Goal: Register for event/course

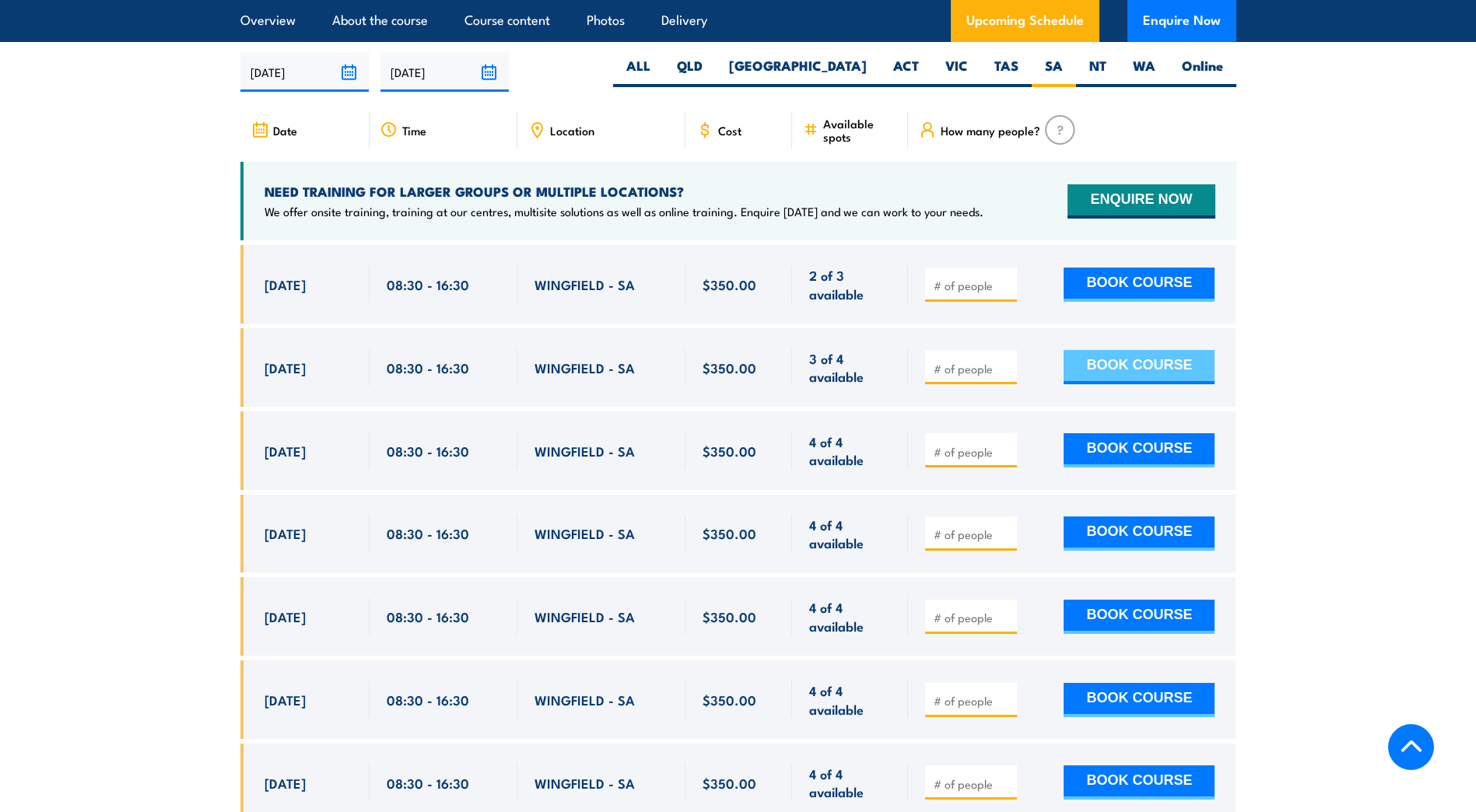
click at [1152, 362] on button "BOOK COURSE" at bounding box center [1139, 367] width 151 height 34
type input "1"
click at [1003, 361] on input "1" at bounding box center [972, 368] width 78 height 16
click at [1113, 363] on button "BOOK COURSE" at bounding box center [1139, 367] width 151 height 34
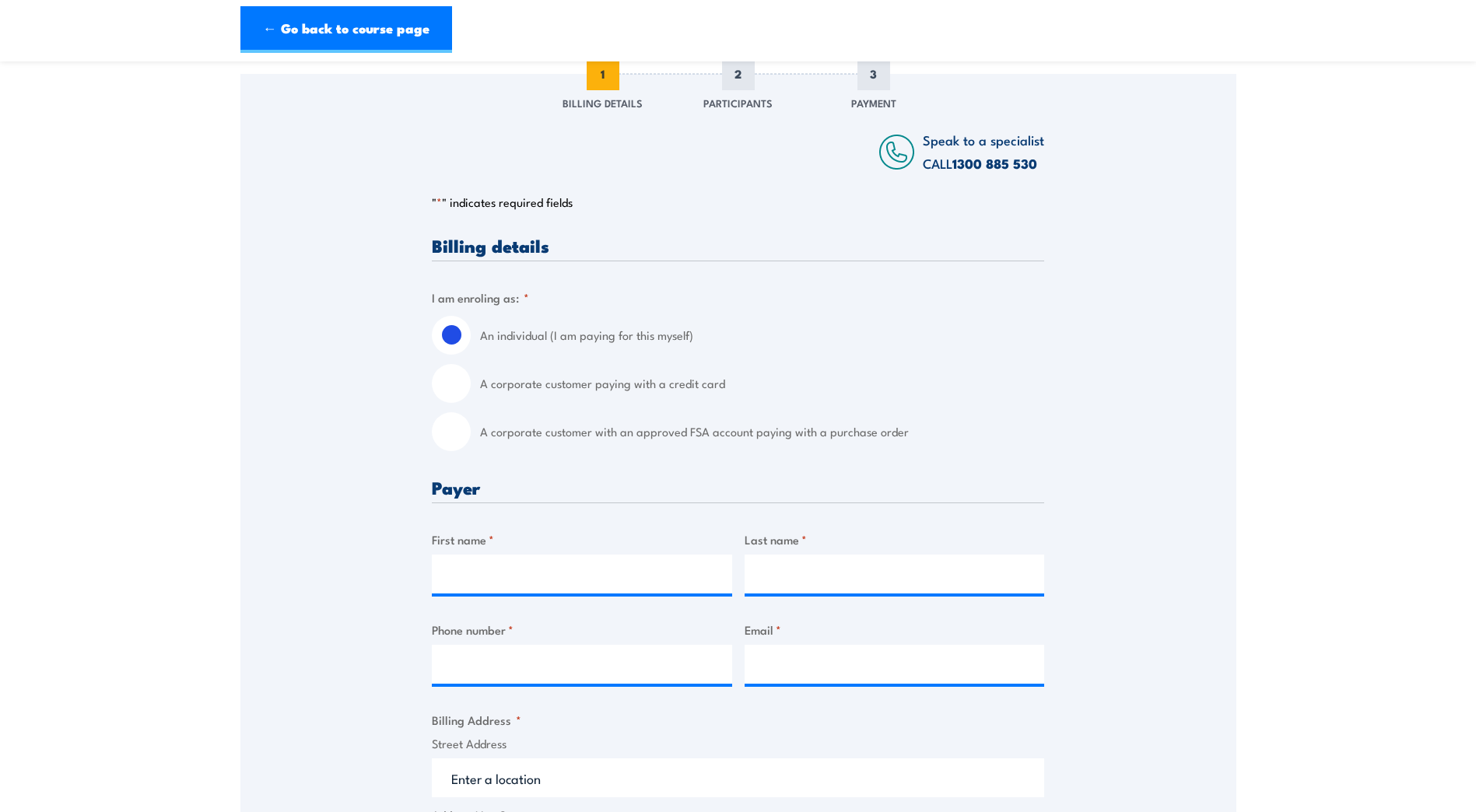
scroll to position [233, 0]
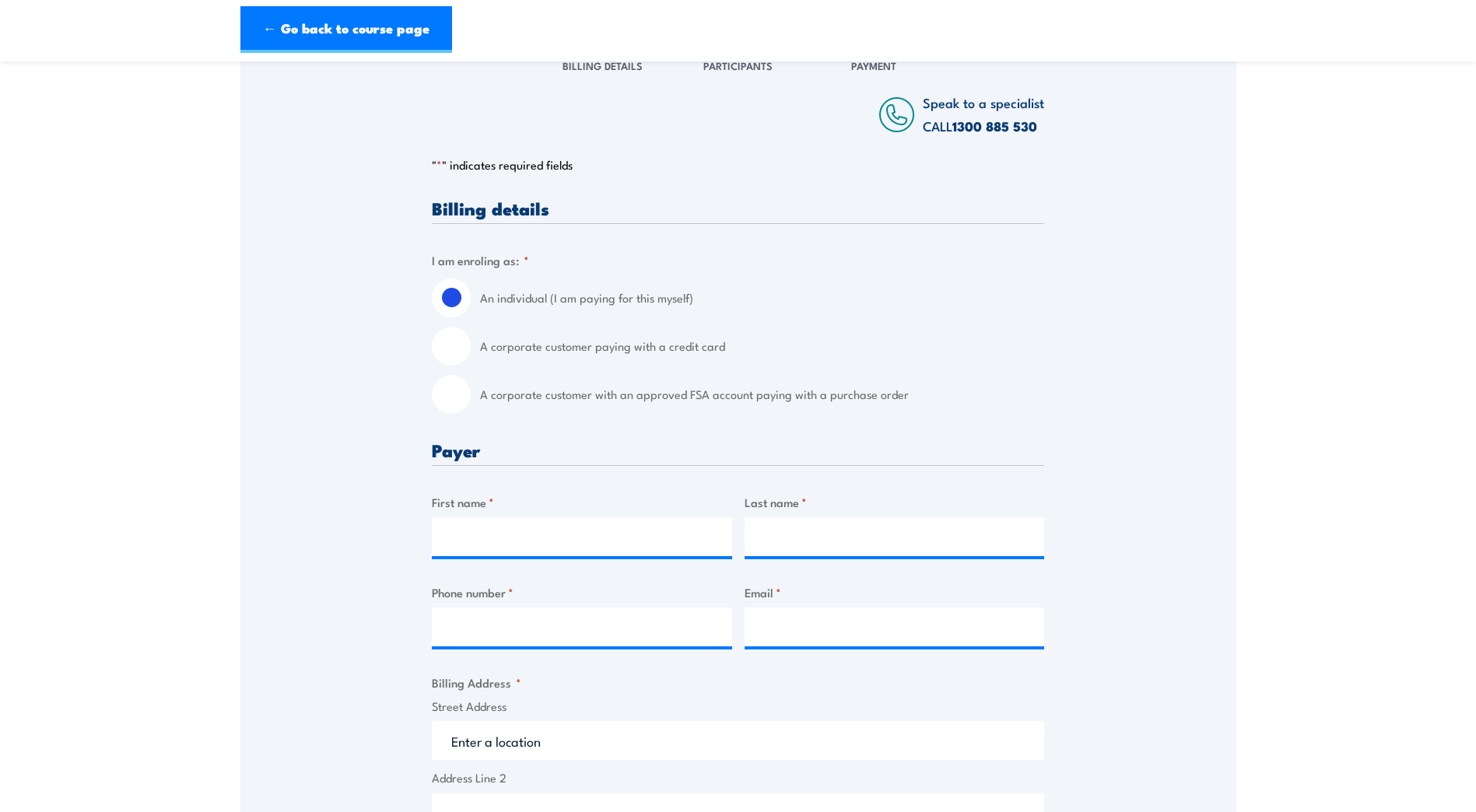
click at [459, 349] on input "A corporate customer paying with a credit card" at bounding box center [451, 346] width 39 height 39
radio input "true"
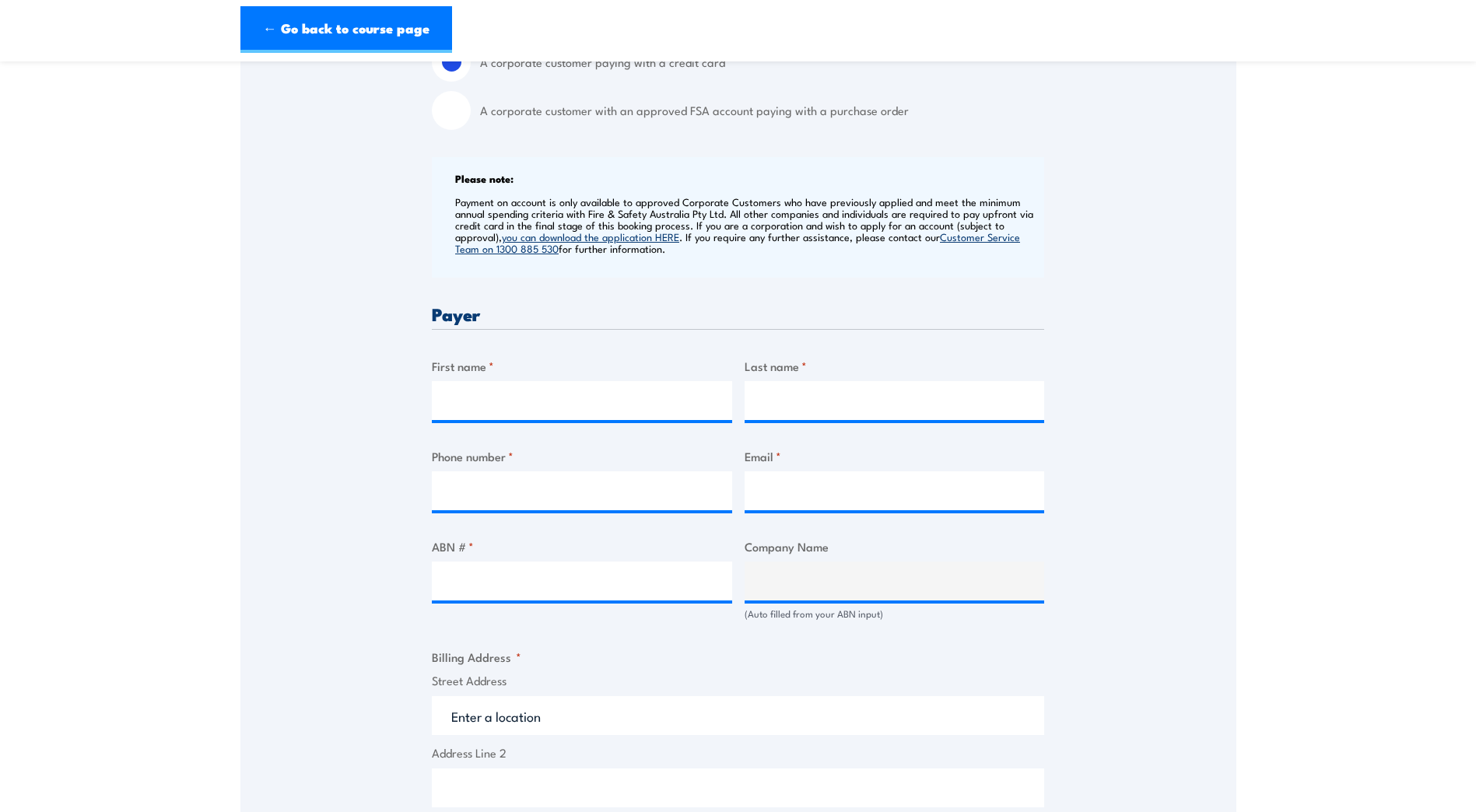
scroll to position [544, 0]
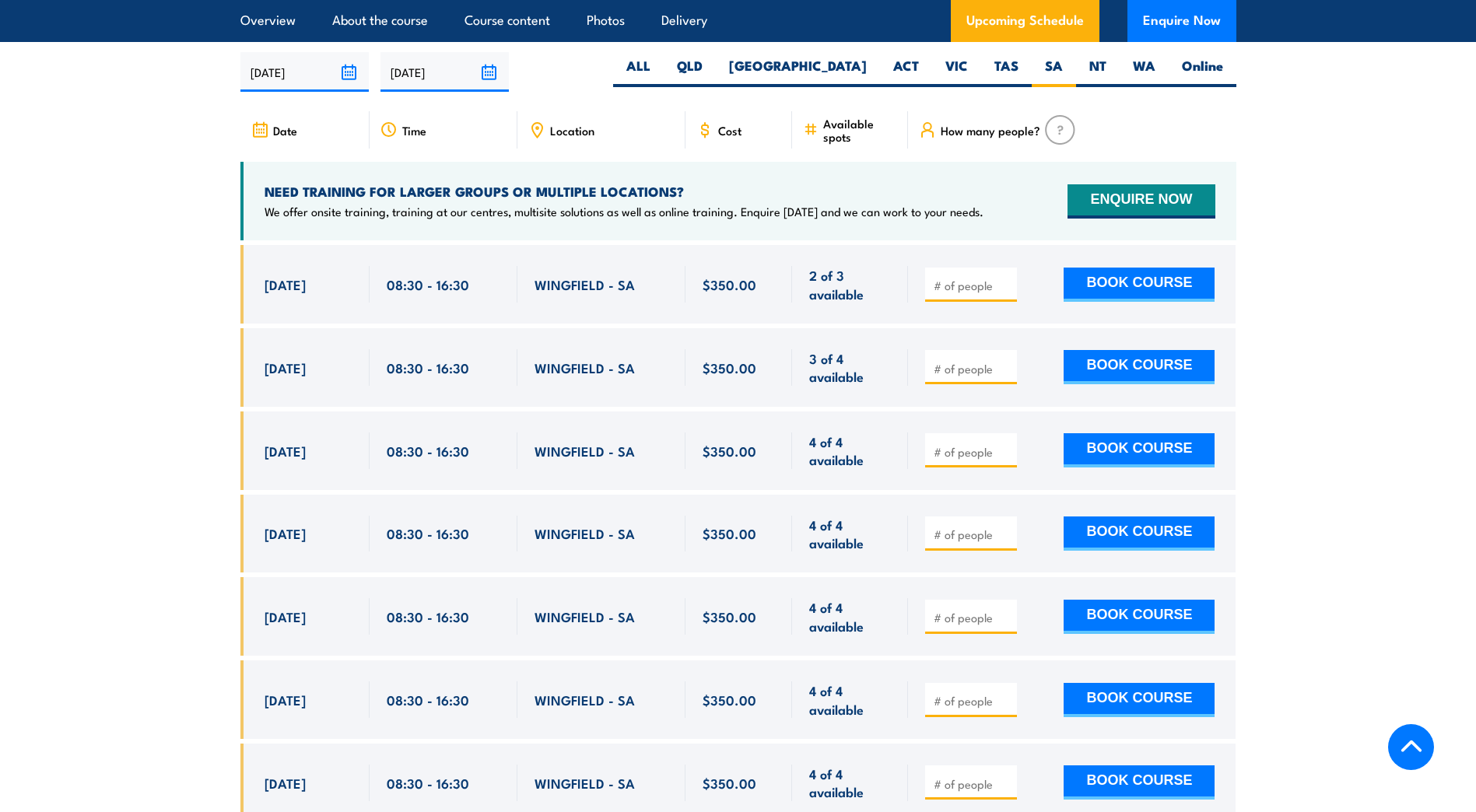
click at [980, 369] on input "number" at bounding box center [972, 368] width 78 height 16
type input "1"
click at [1141, 357] on button "BOOK COURSE" at bounding box center [1139, 367] width 151 height 34
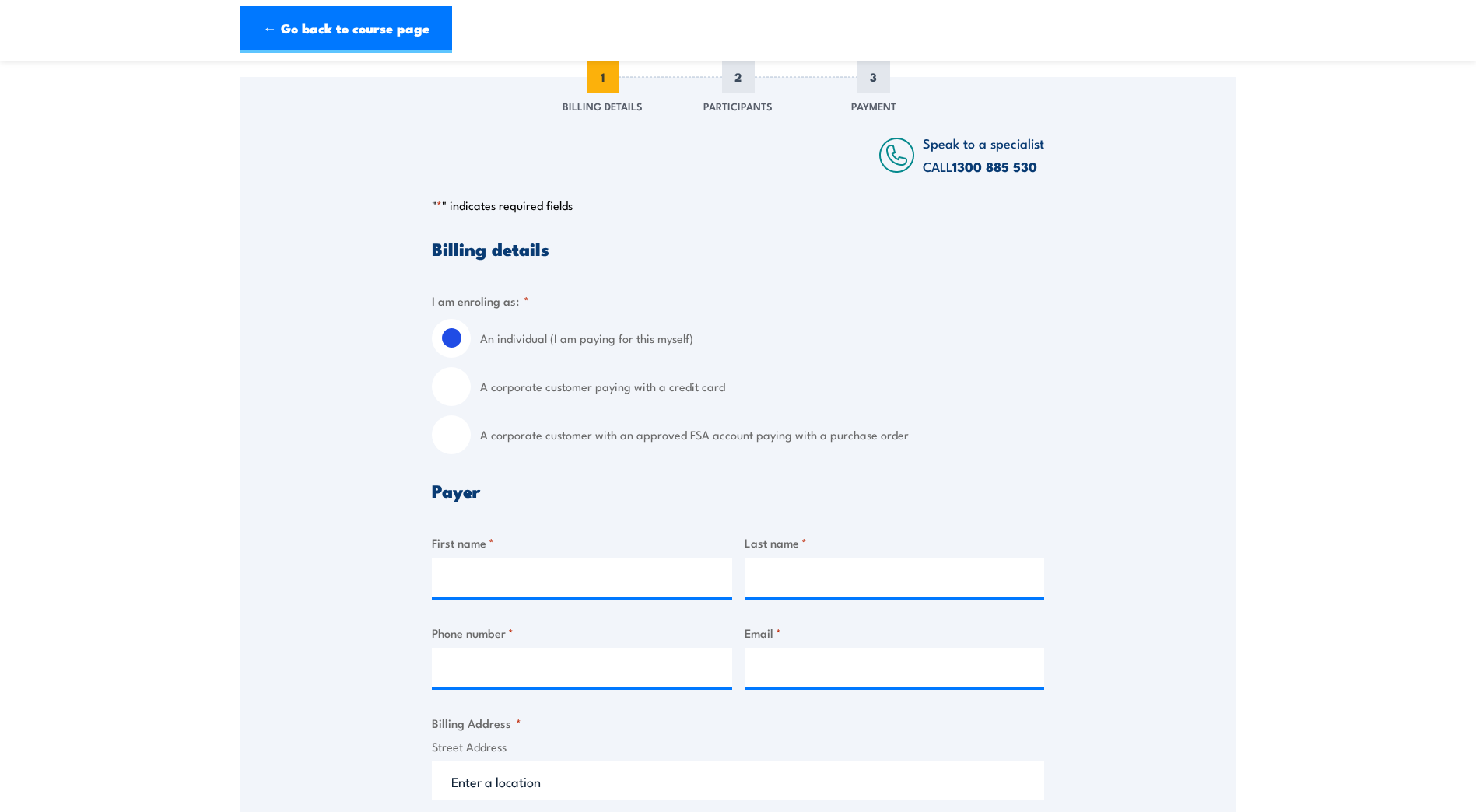
scroll to position [233, 0]
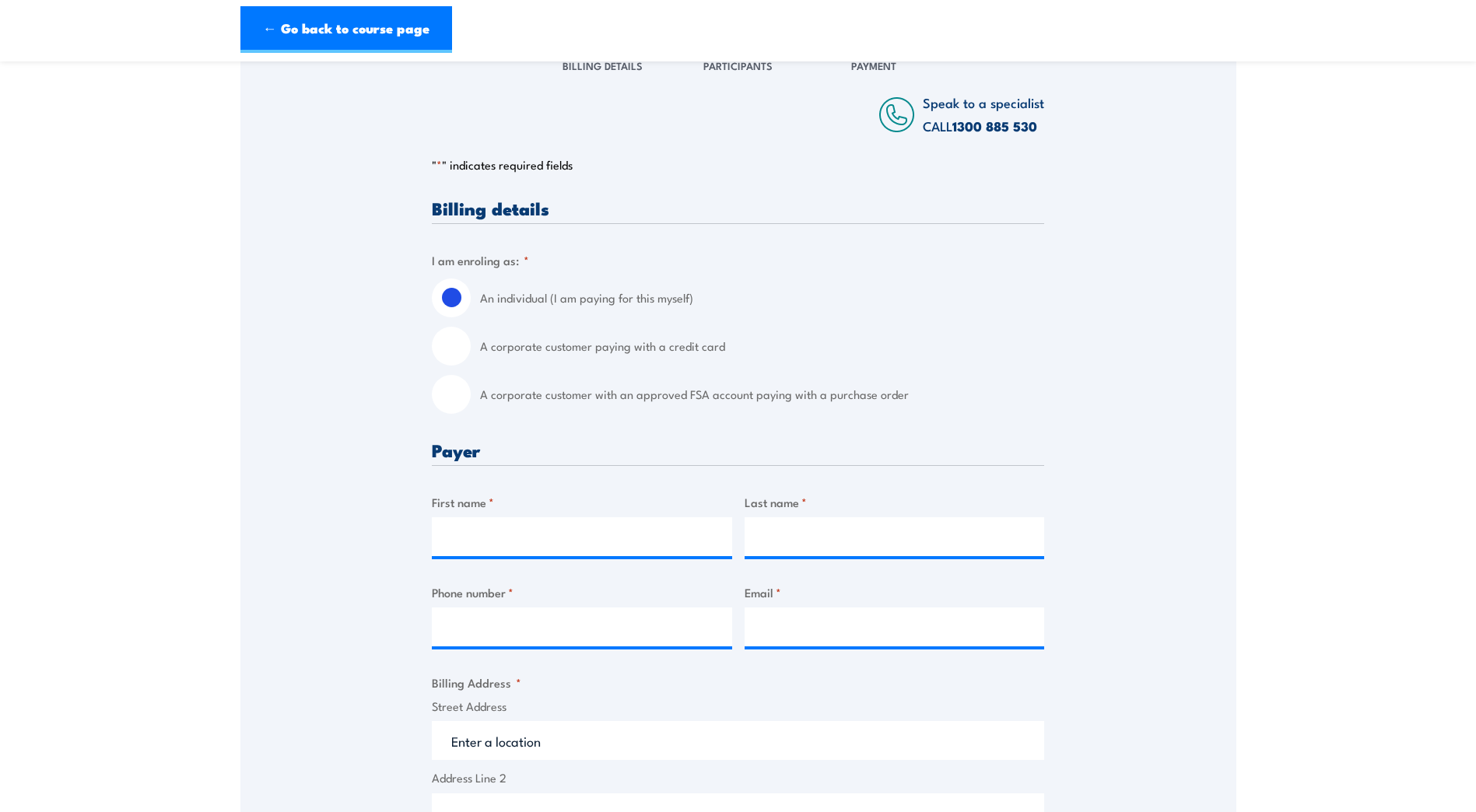
click at [455, 351] on input "A corporate customer paying with a credit card" at bounding box center [451, 346] width 39 height 39
radio input "true"
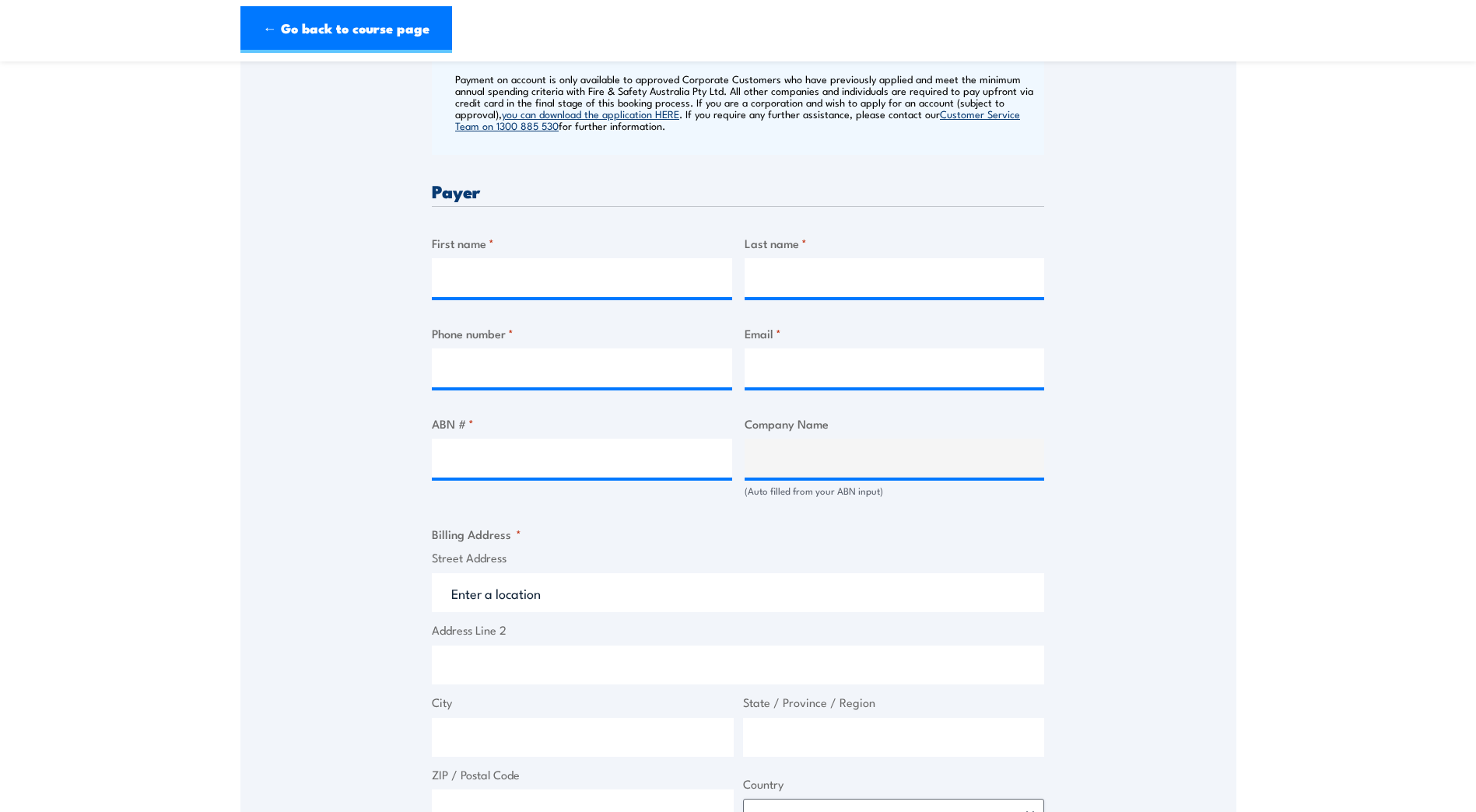
scroll to position [622, 0]
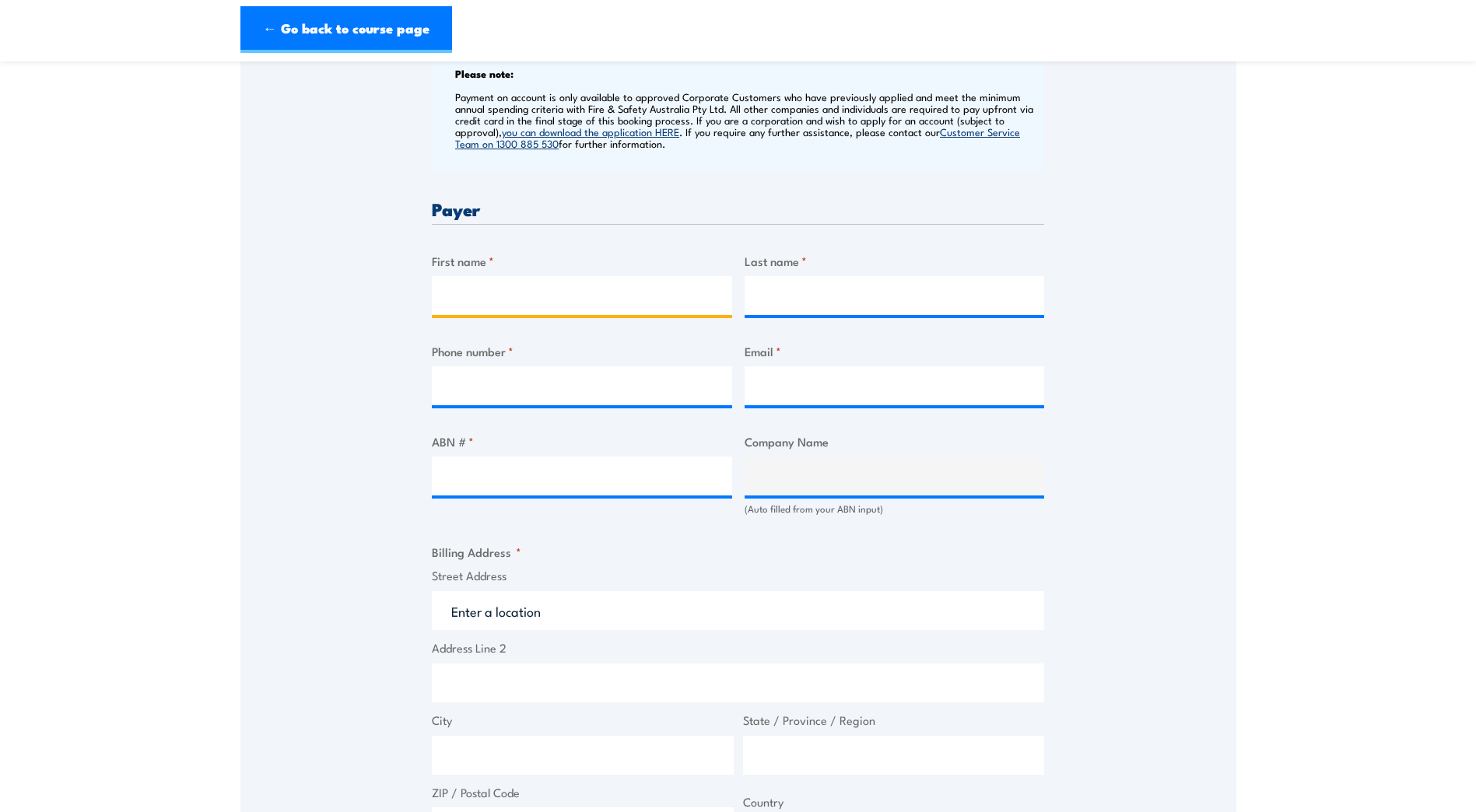
click at [487, 301] on input "First name *" at bounding box center [582, 295] width 300 height 39
type input "Joanne"
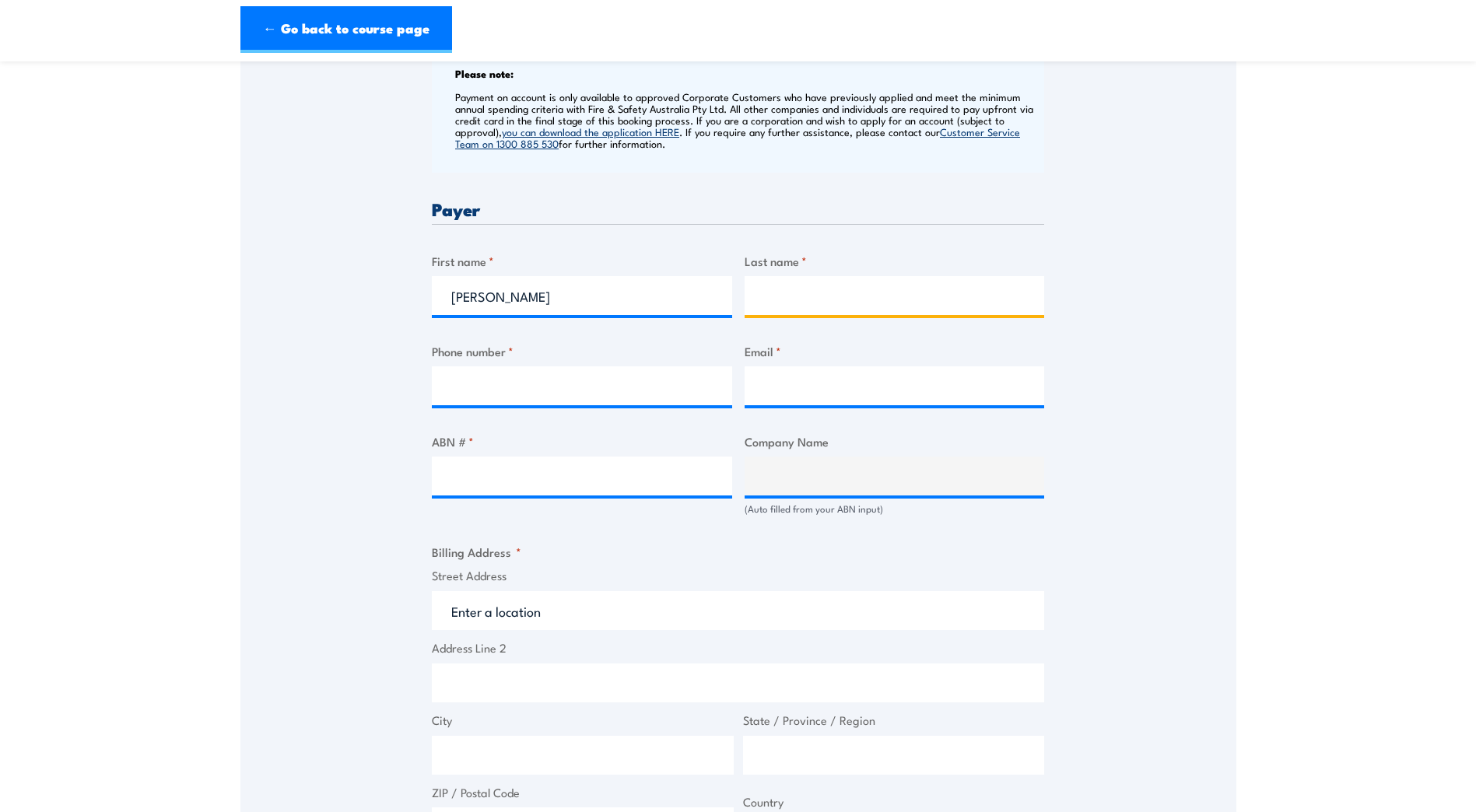
type input "Patten"
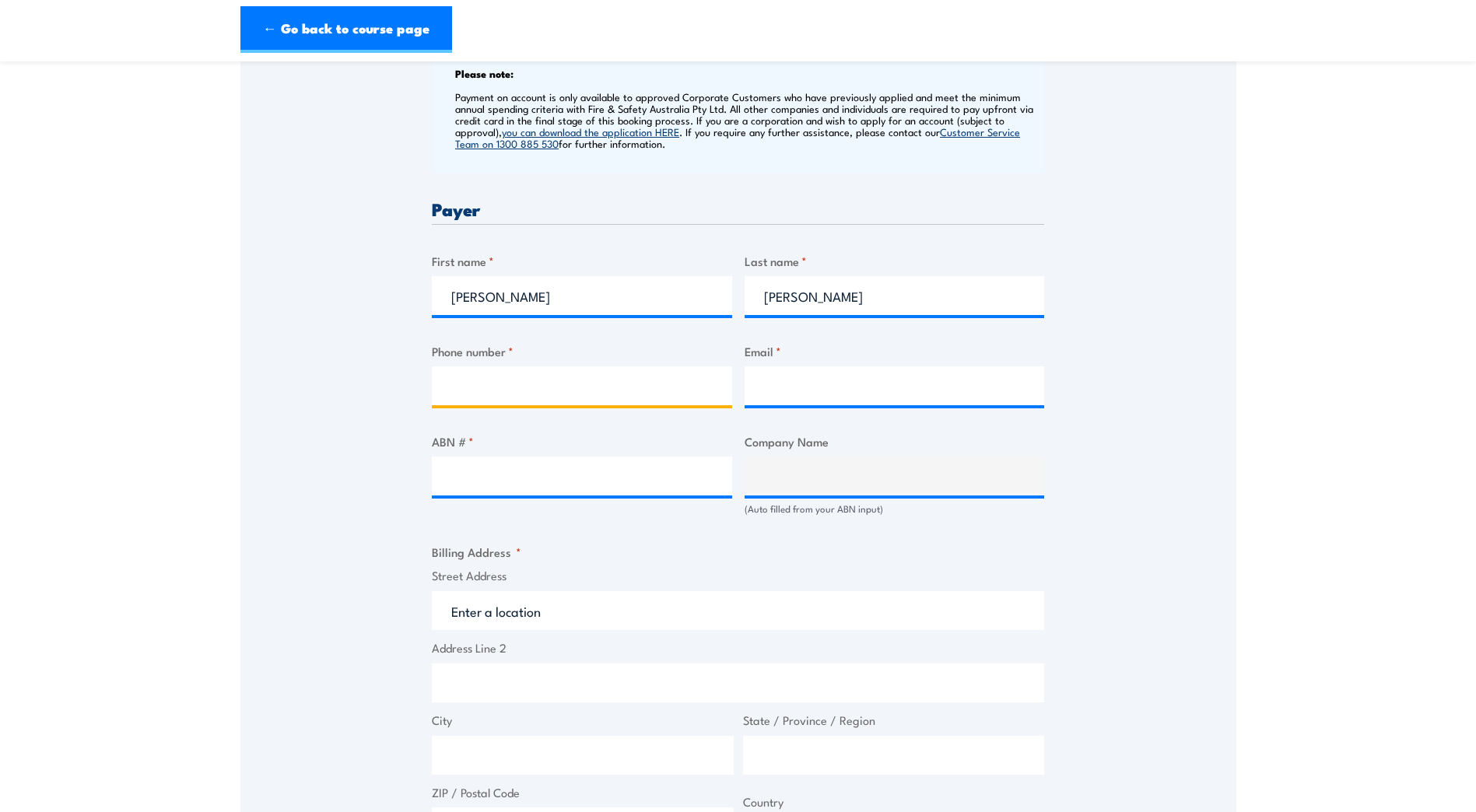
type input "0481245329"
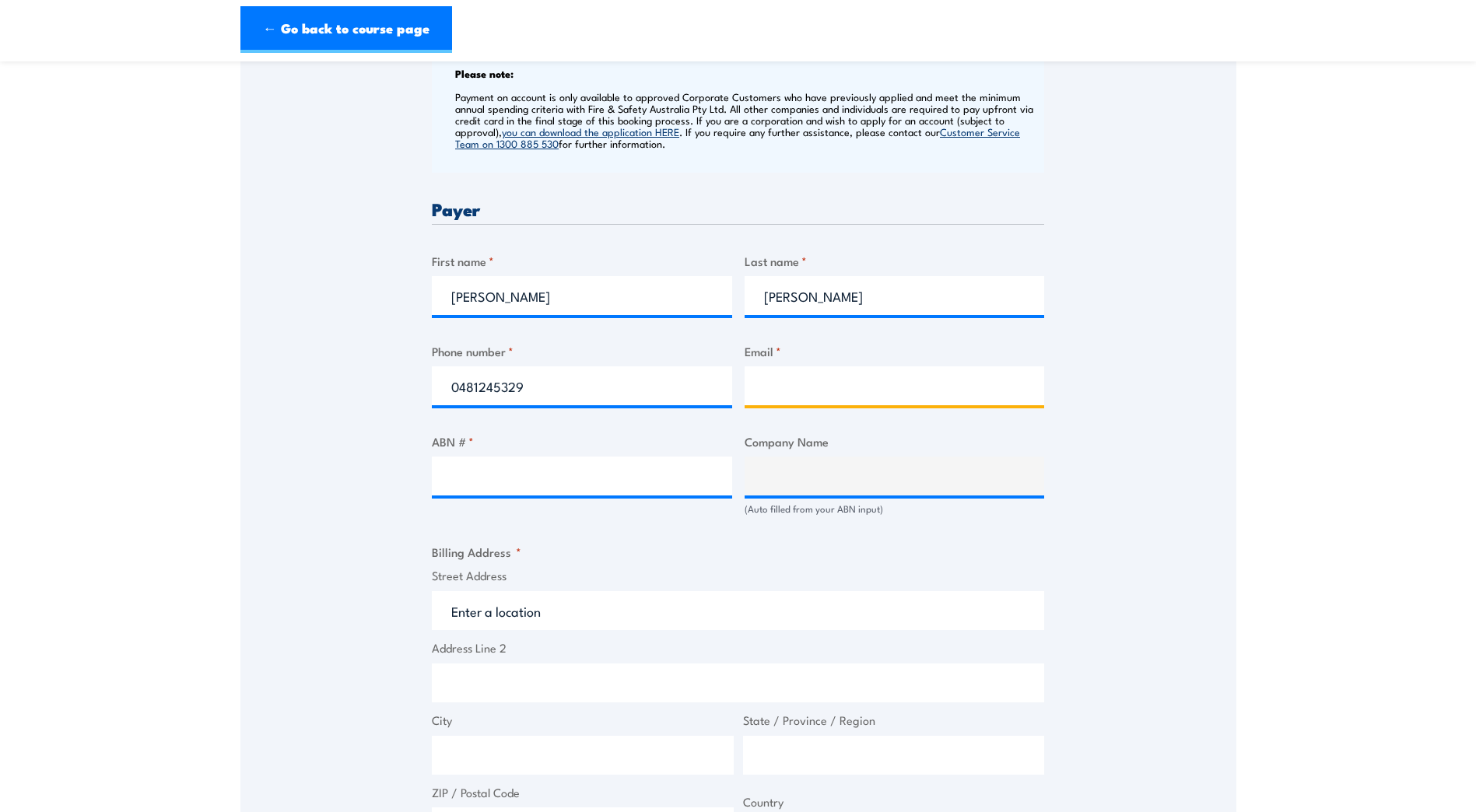
type input "jo.patten@teekay.com"
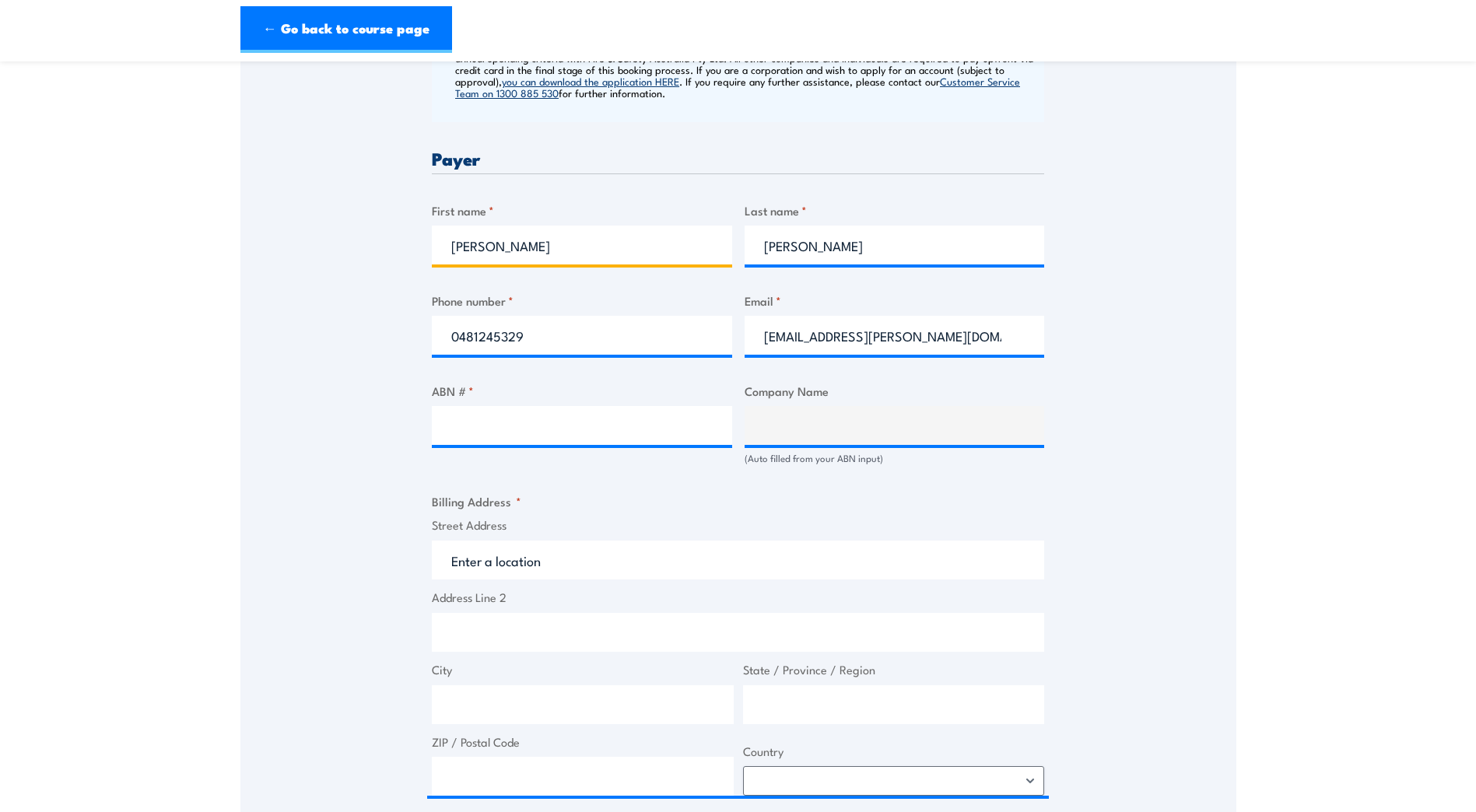
scroll to position [700, 0]
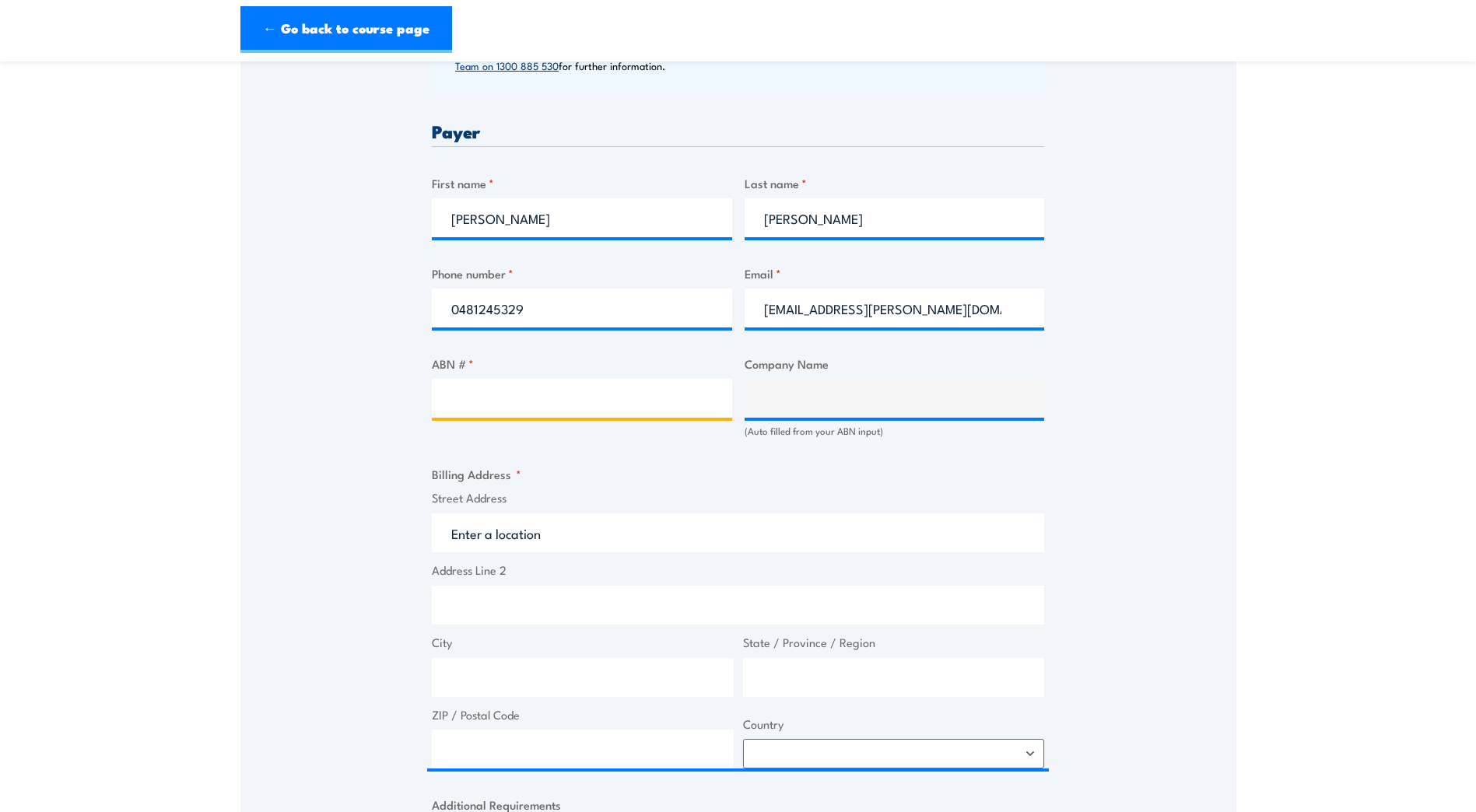
click at [526, 403] on input "ABN # *" at bounding box center [582, 398] width 300 height 39
click at [487, 406] on input "ABN # *" at bounding box center [582, 398] width 300 height 39
type input "35079641580"
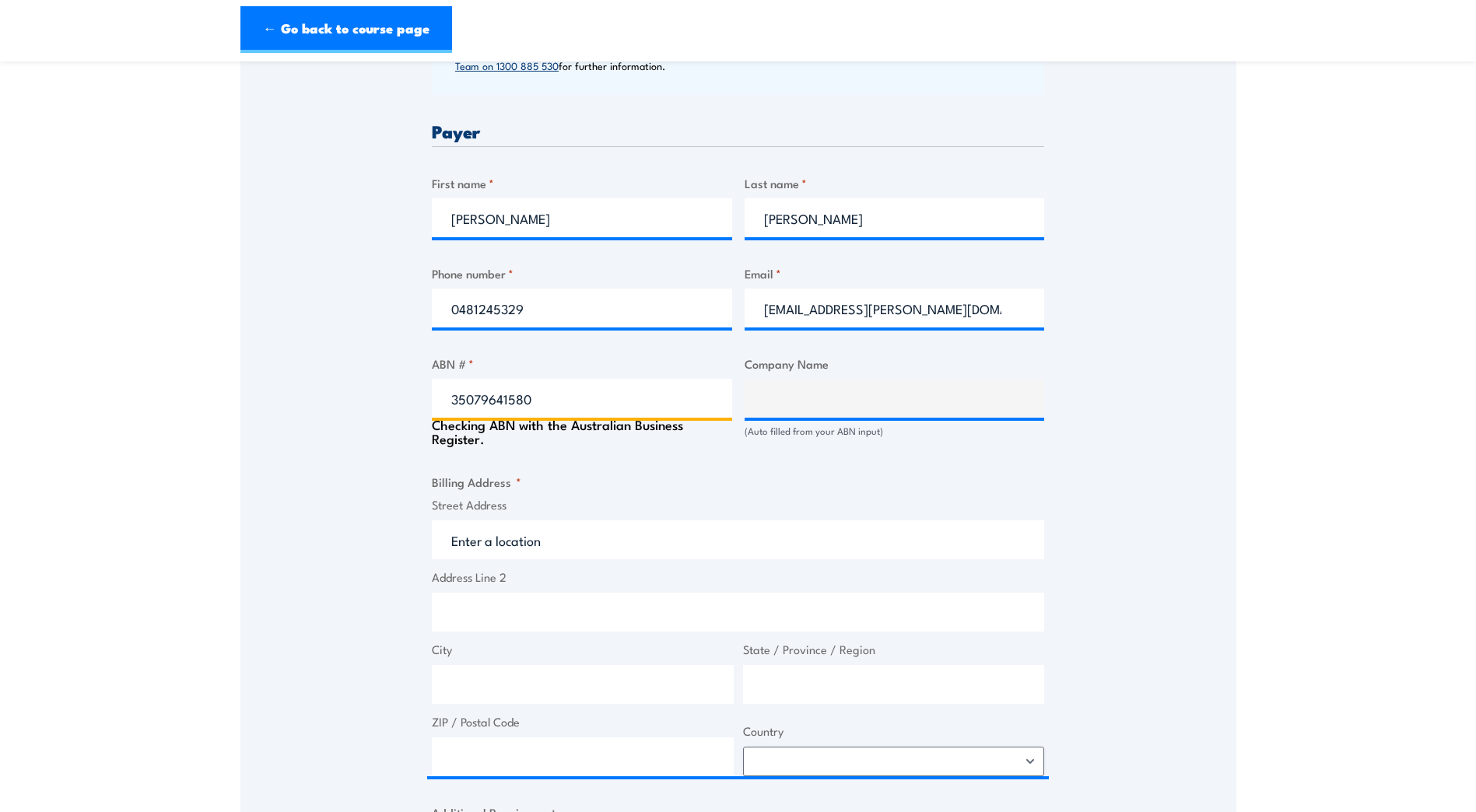
type input "TEEKAY SHIPPING (AUSTRALIA) PTY LTD"
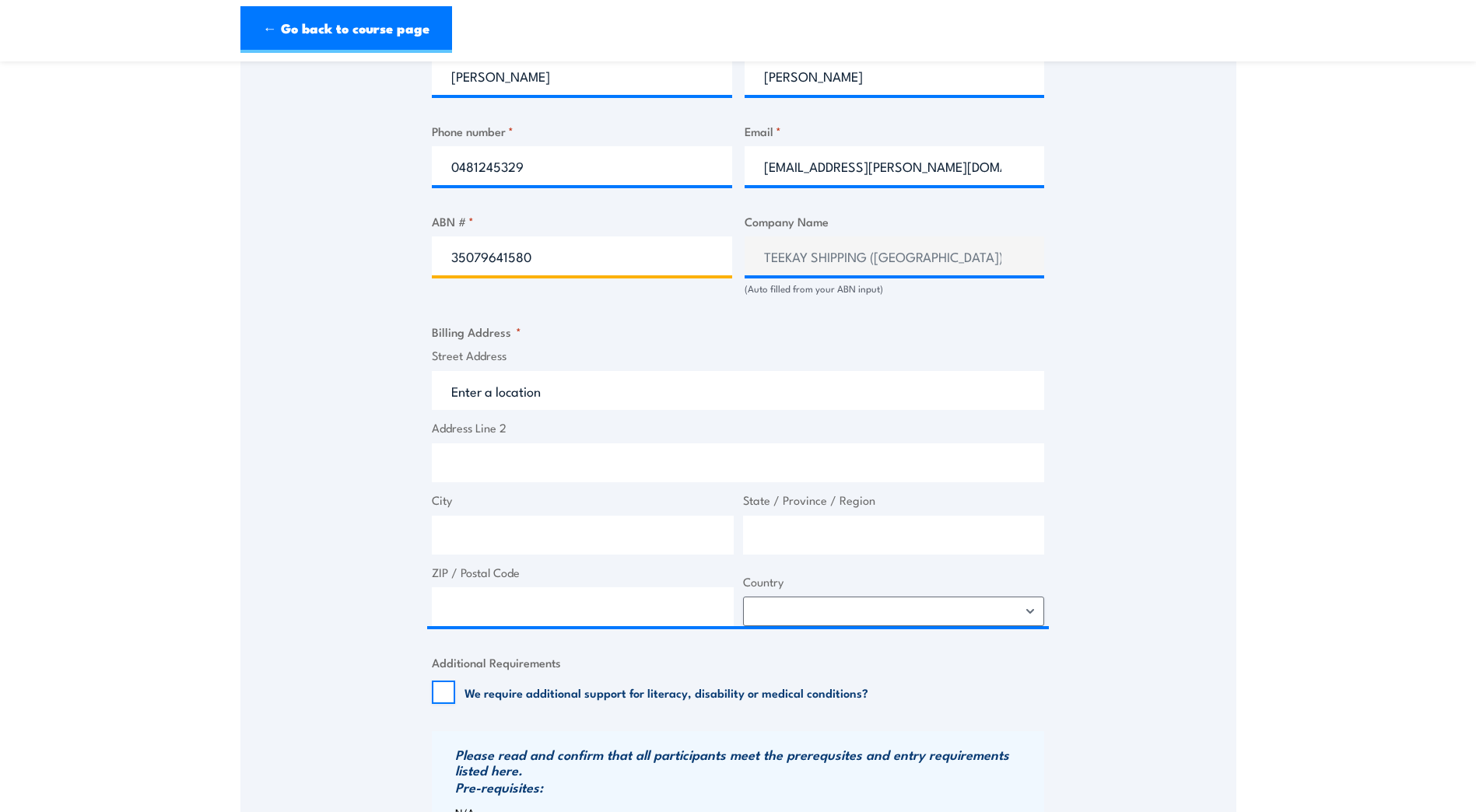
scroll to position [855, 0]
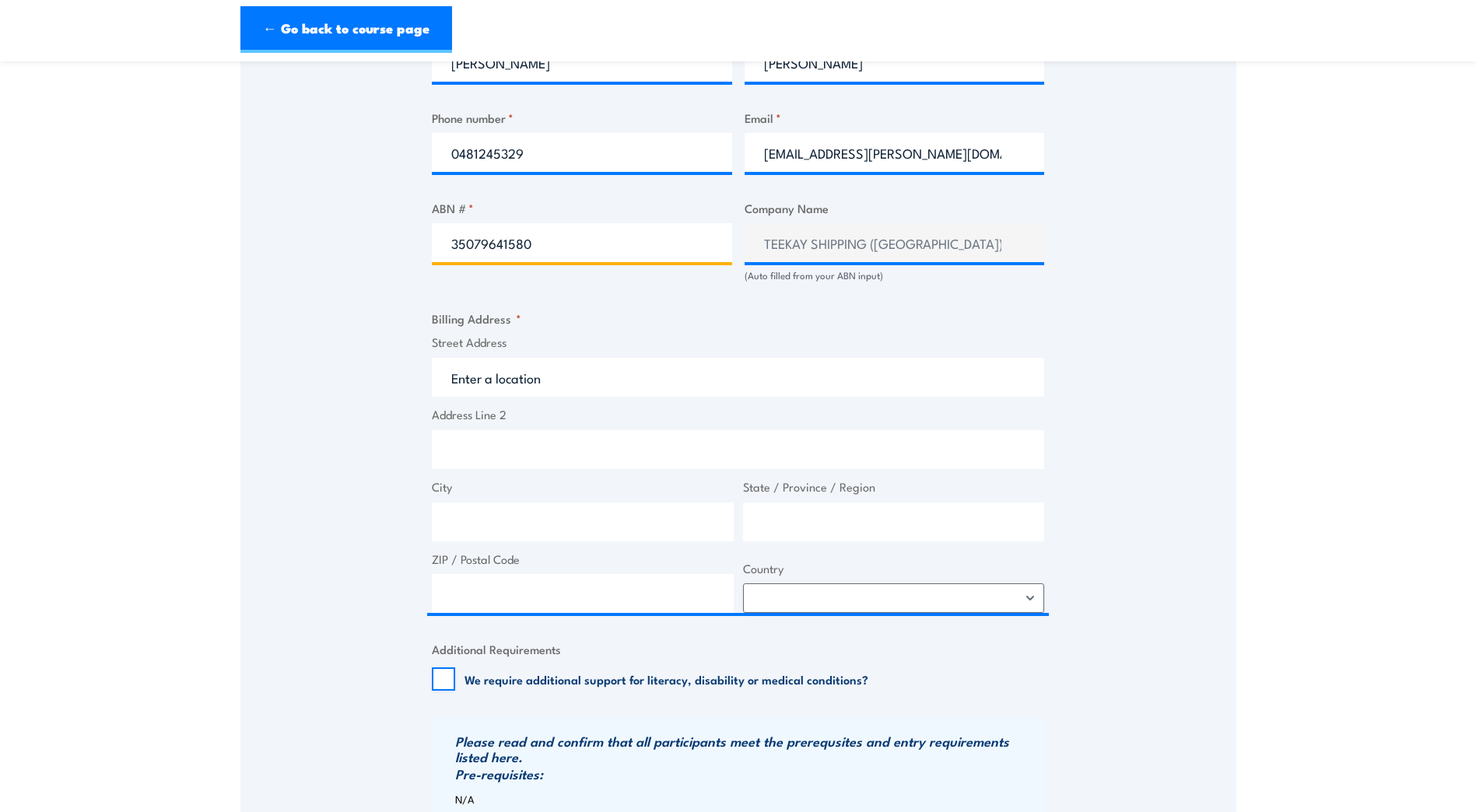
type input "35079641580"
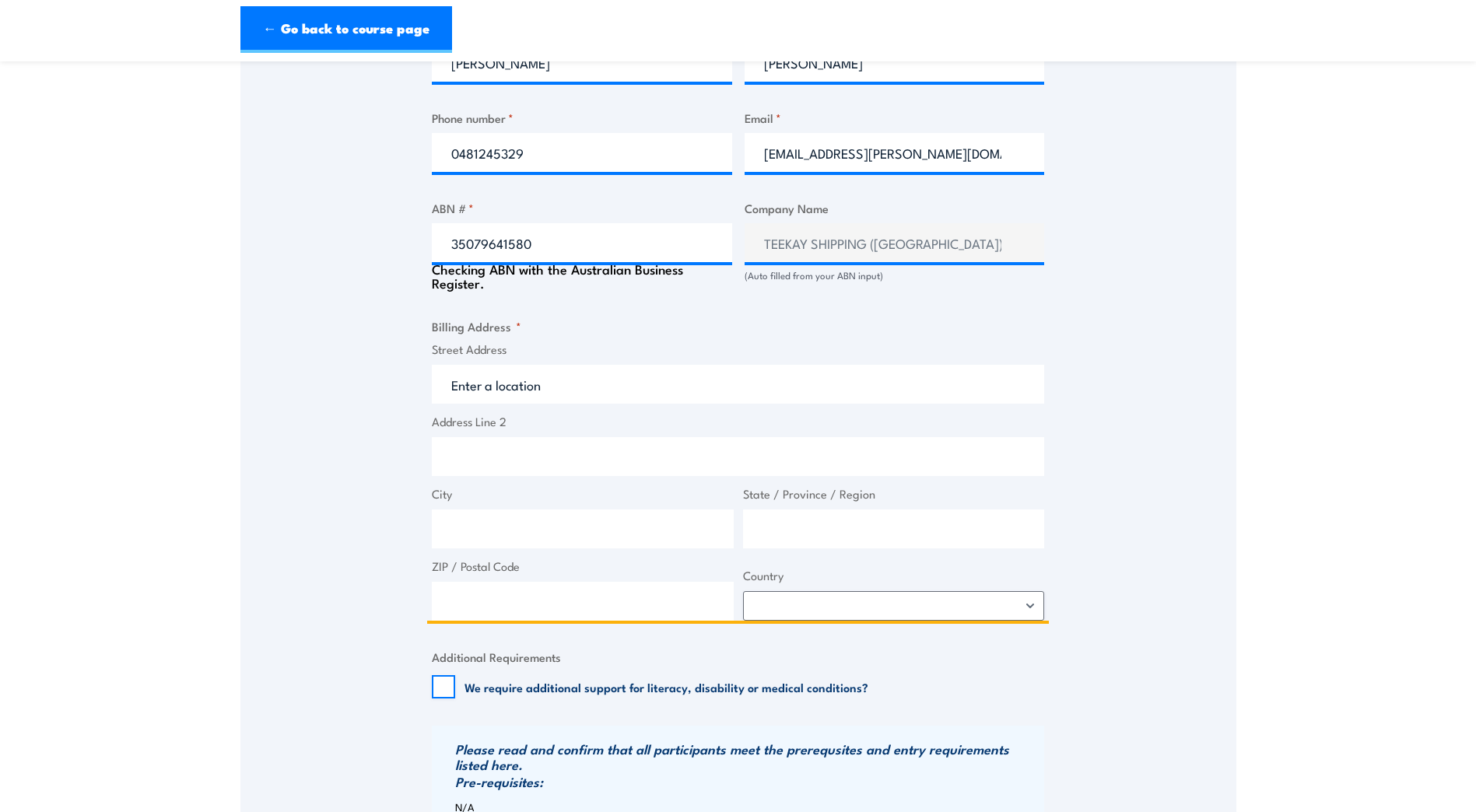
click at [637, 382] on input "Street Address" at bounding box center [738, 384] width 612 height 39
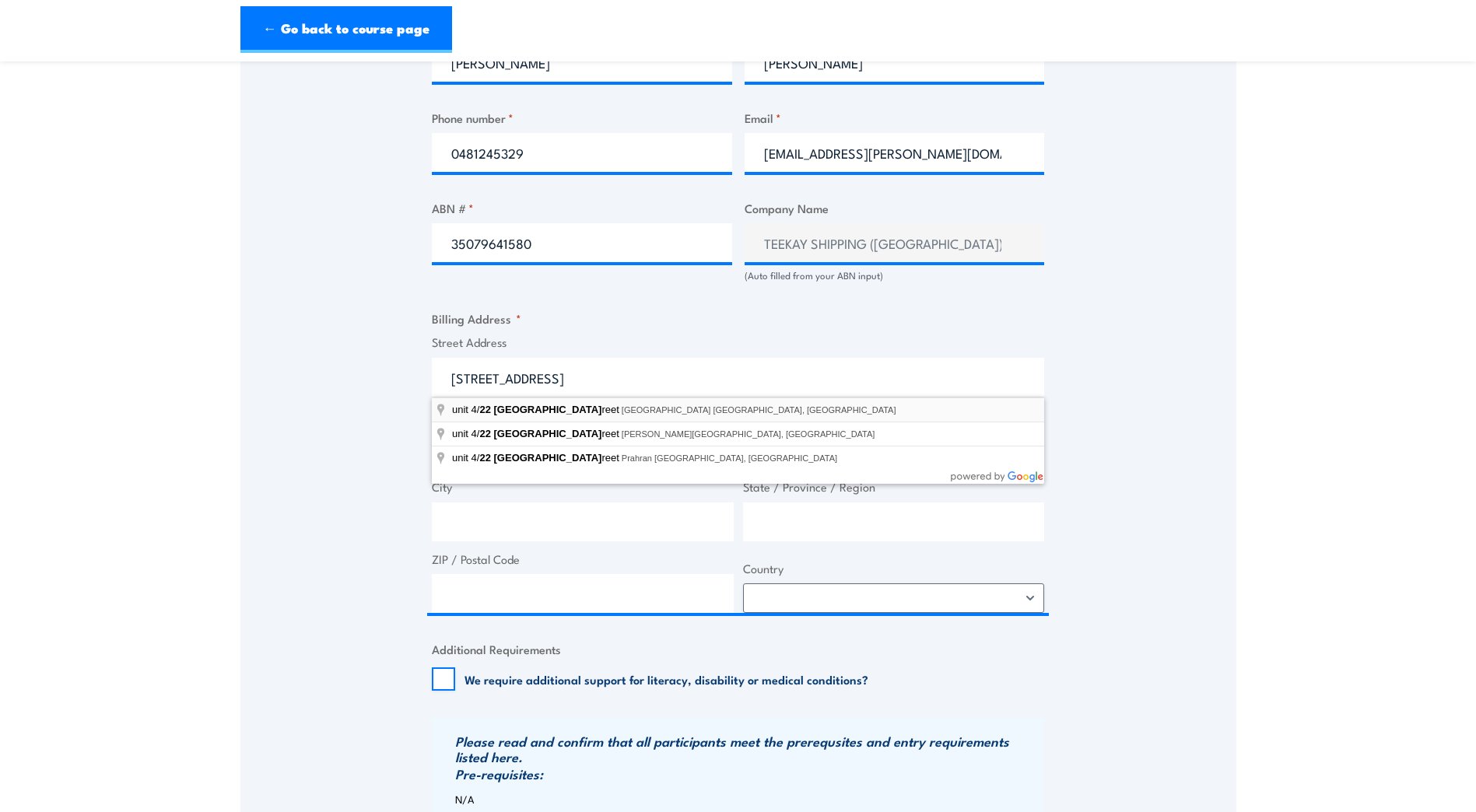
type input "unit 4/22 Mount Street, Perth WA, Australia"
type input "22 Mount St"
type input "Perth"
type input "[GEOGRAPHIC_DATA]"
type input "6000"
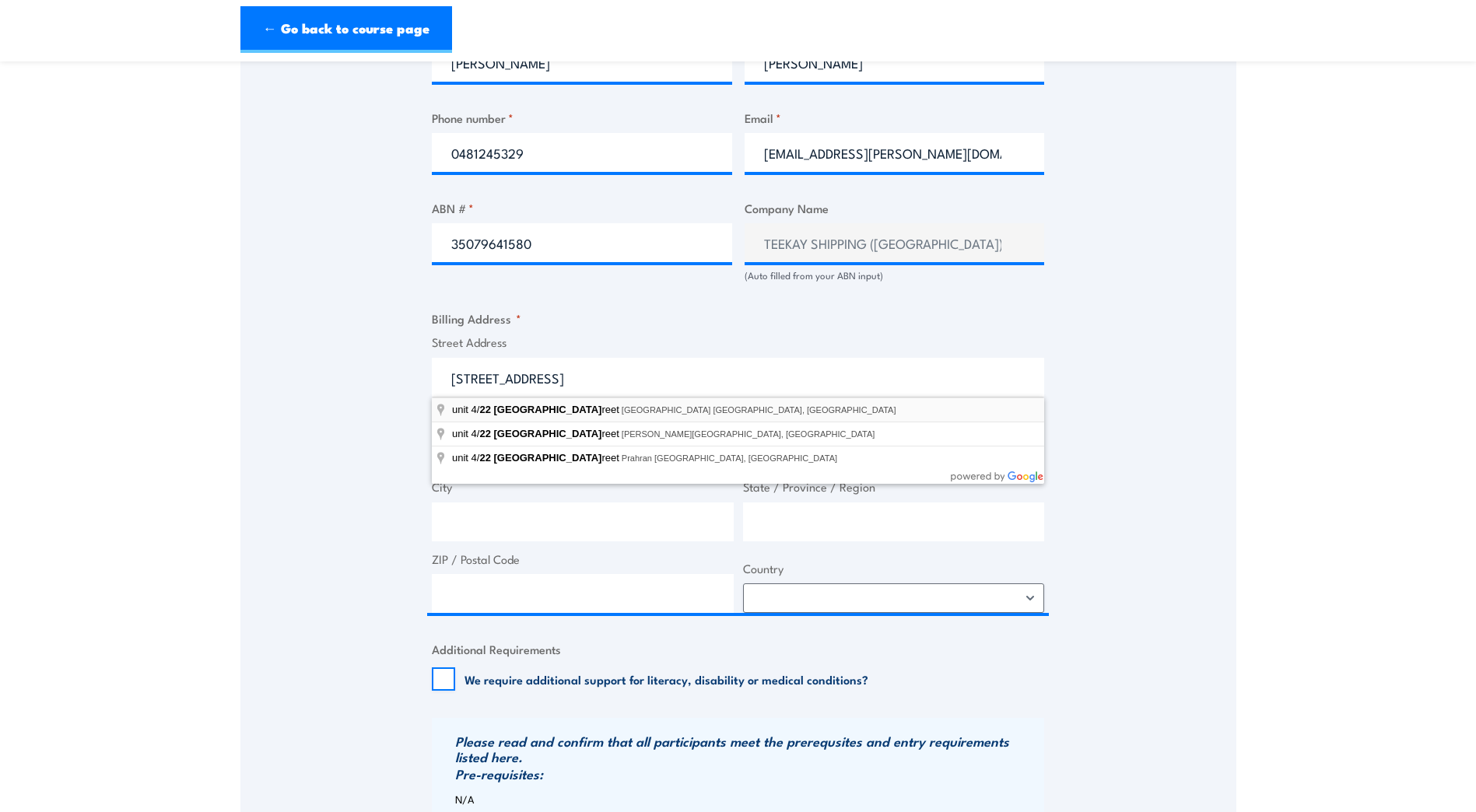
select select "Australia"
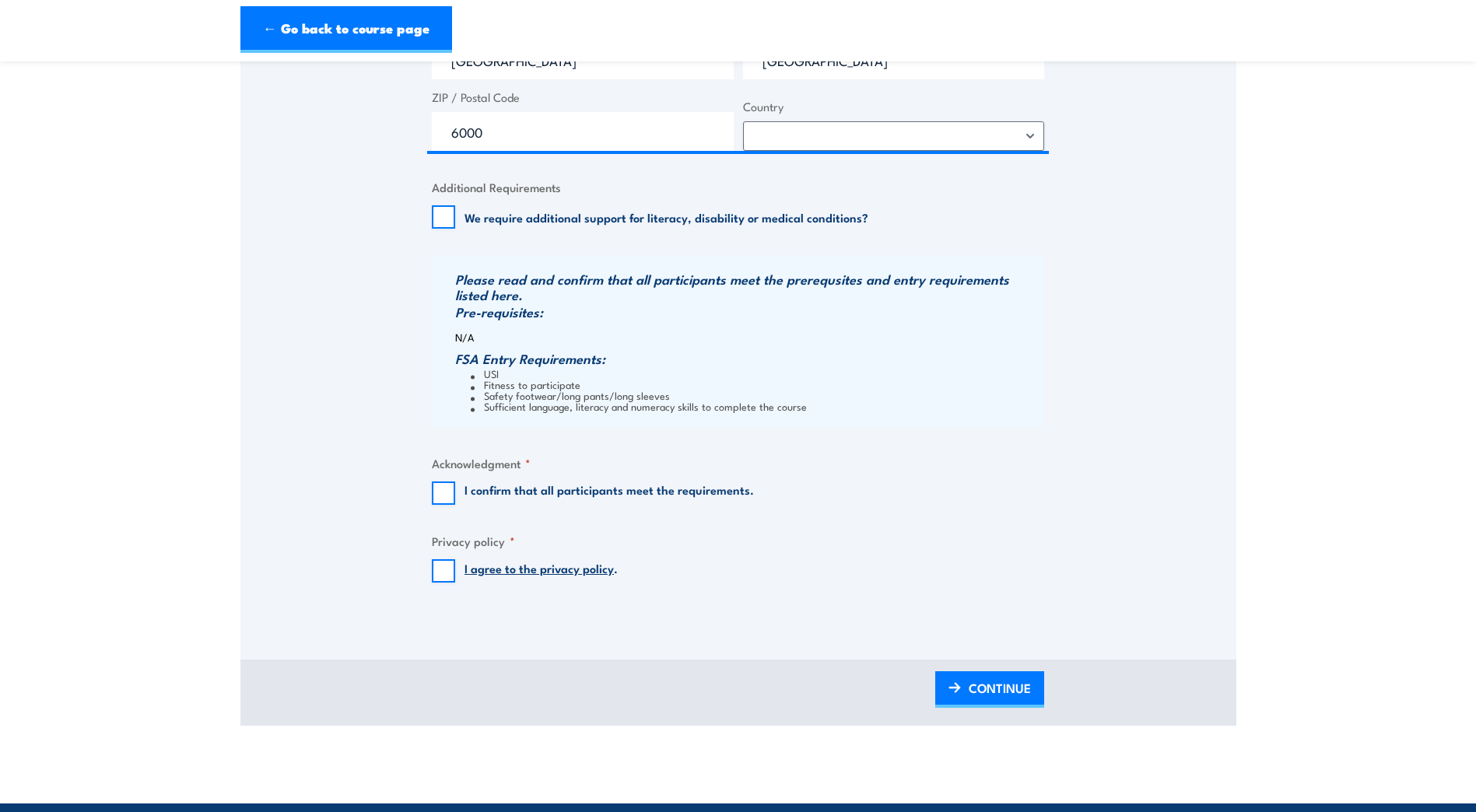
scroll to position [1322, 0]
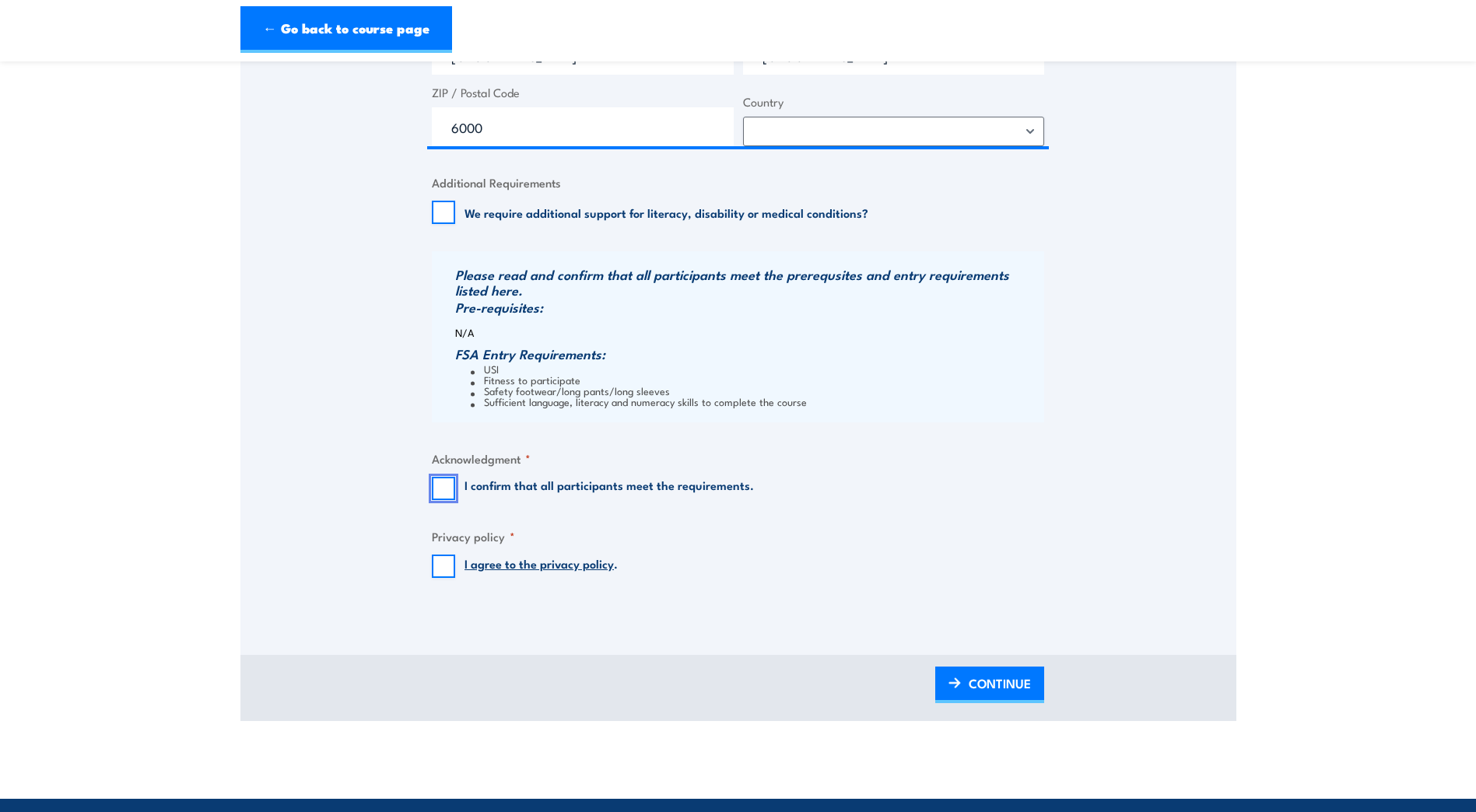
click at [439, 484] on input "I confirm that all participants meet the requirements." at bounding box center [443, 488] width 24 height 24
checkbox input "true"
click at [442, 564] on input "I agree to the privacy policy ." at bounding box center [443, 566] width 24 height 24
checkbox input "true"
click at [988, 683] on span "CONTINUE" at bounding box center [999, 683] width 62 height 42
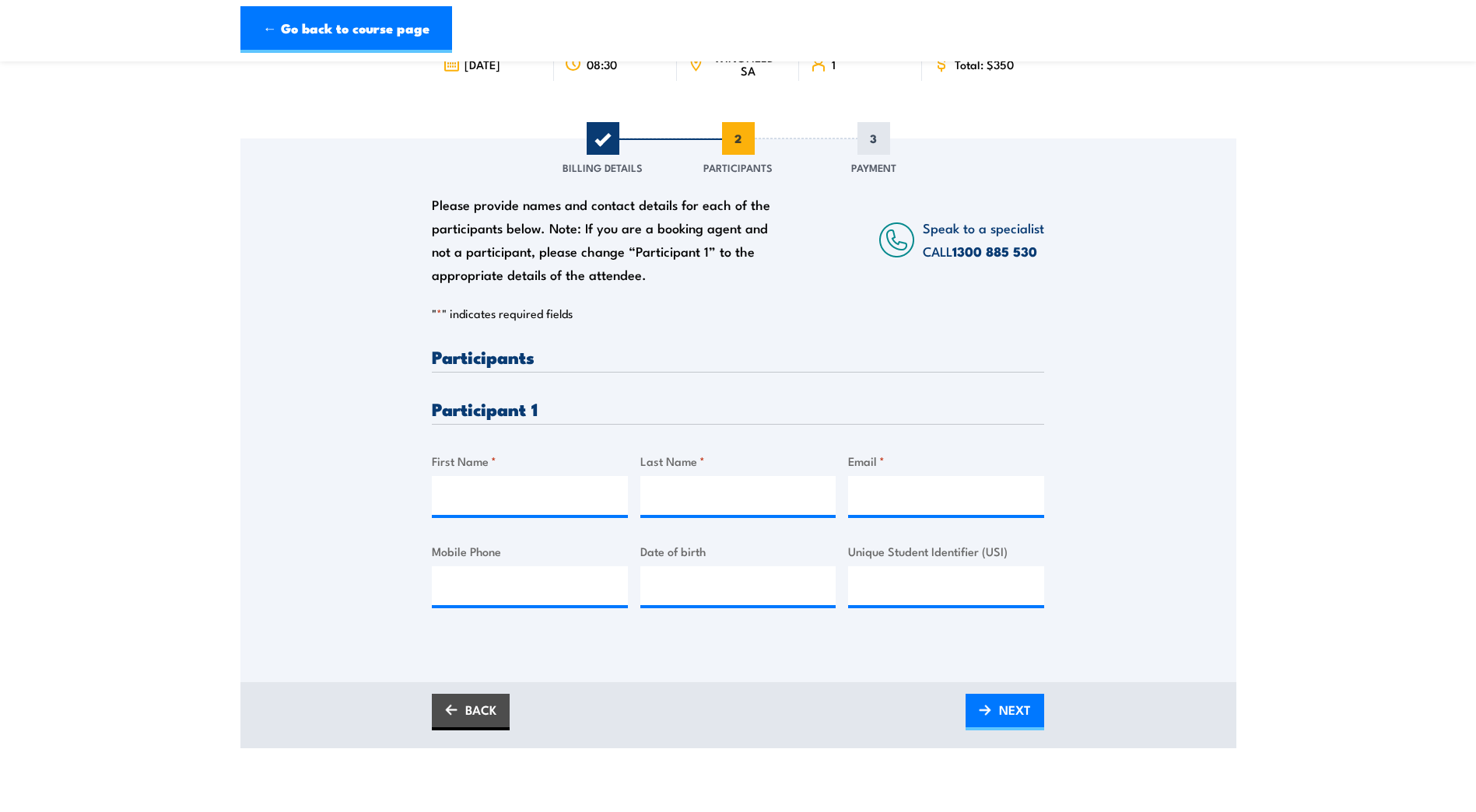
scroll to position [156, 0]
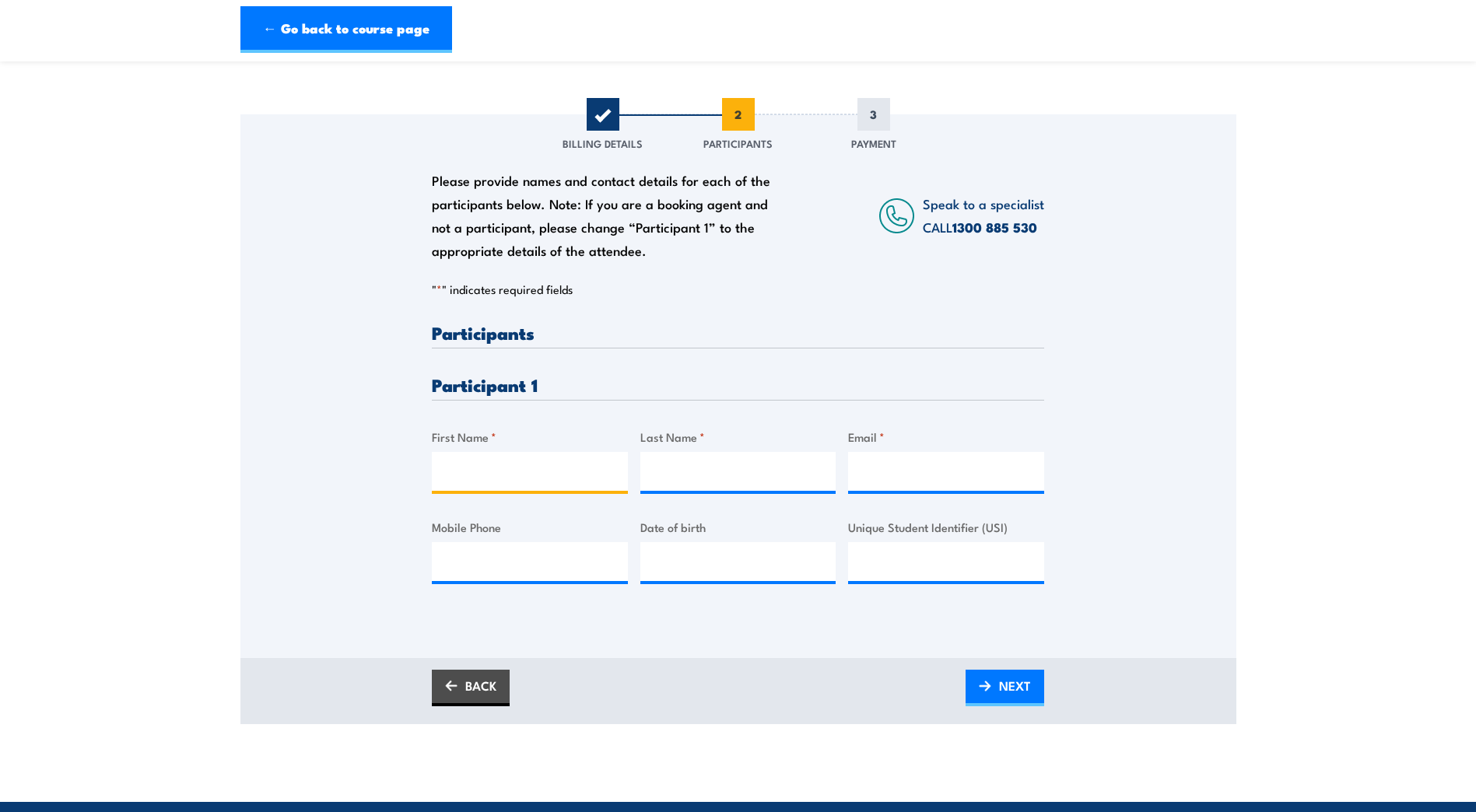
drag, startPoint x: 488, startPoint y: 468, endPoint x: 516, endPoint y: 477, distance: 29.4
click at [488, 468] on input "First Name *" at bounding box center [530, 472] width 196 height 39
click at [453, 464] on input "First Name *" at bounding box center [530, 472] width 196 height 39
type input "Daniel"
type input "George"
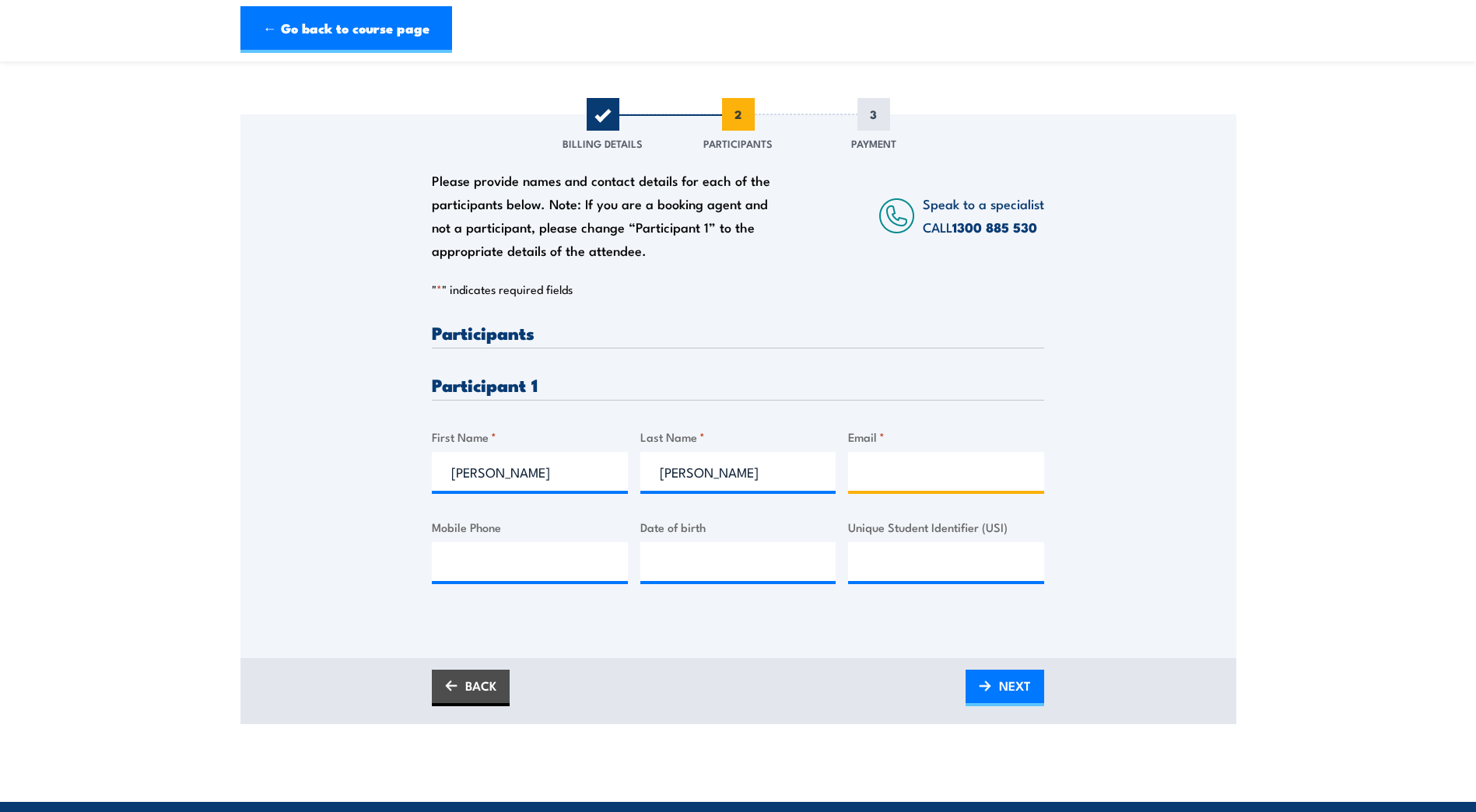
paste input "daniel_george000@yahoo.com.au"
type input "daniel_george000@yahoo.com.au"
click at [488, 558] on input "Mobile Phone" at bounding box center [530, 561] width 196 height 39
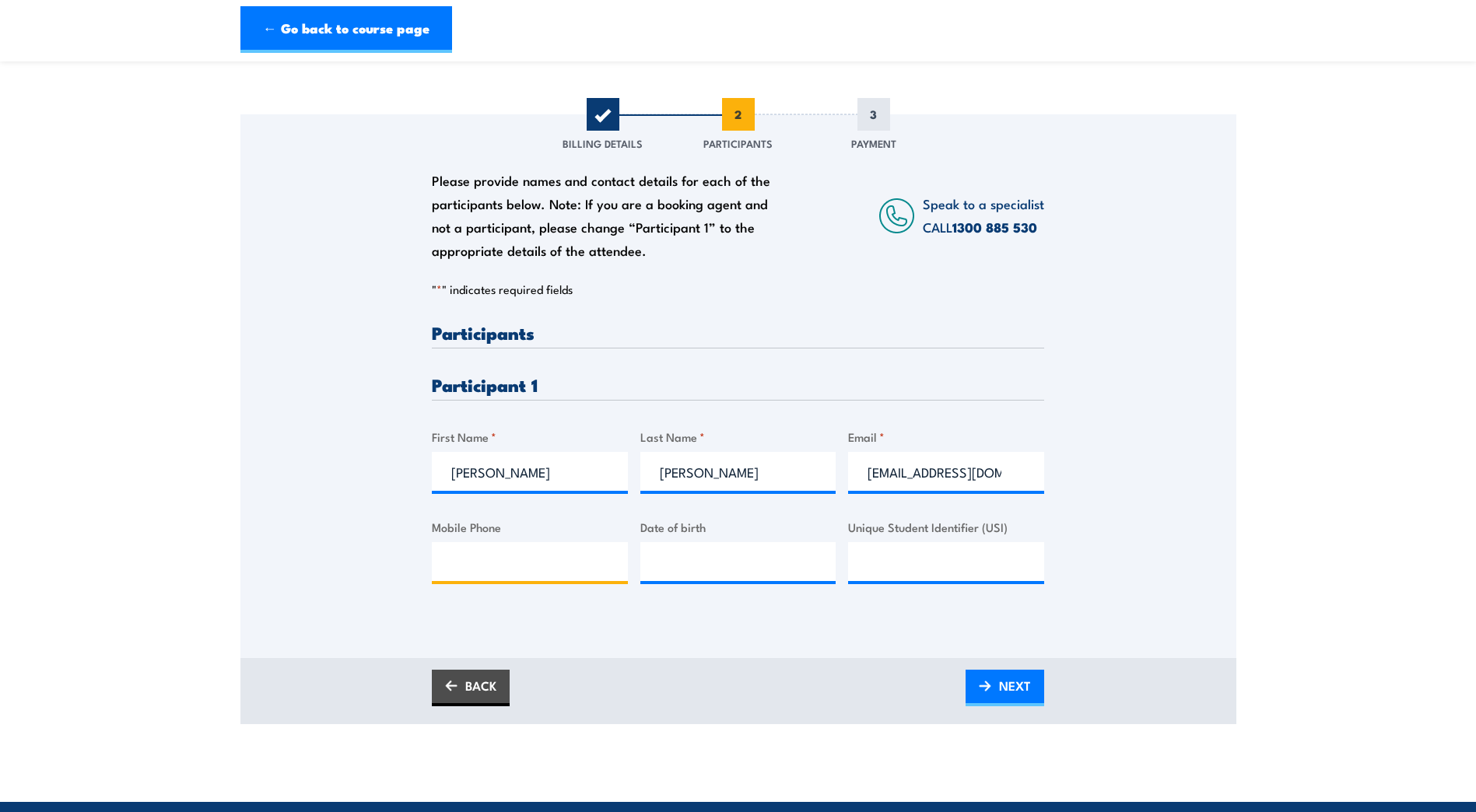
paste input "0459661131"
type input "0459661131"
click at [668, 567] on input "__/__/____" at bounding box center [738, 561] width 196 height 39
type input "07/05/1980"
click at [994, 685] on link "NEXT" at bounding box center [1005, 687] width 78 height 37
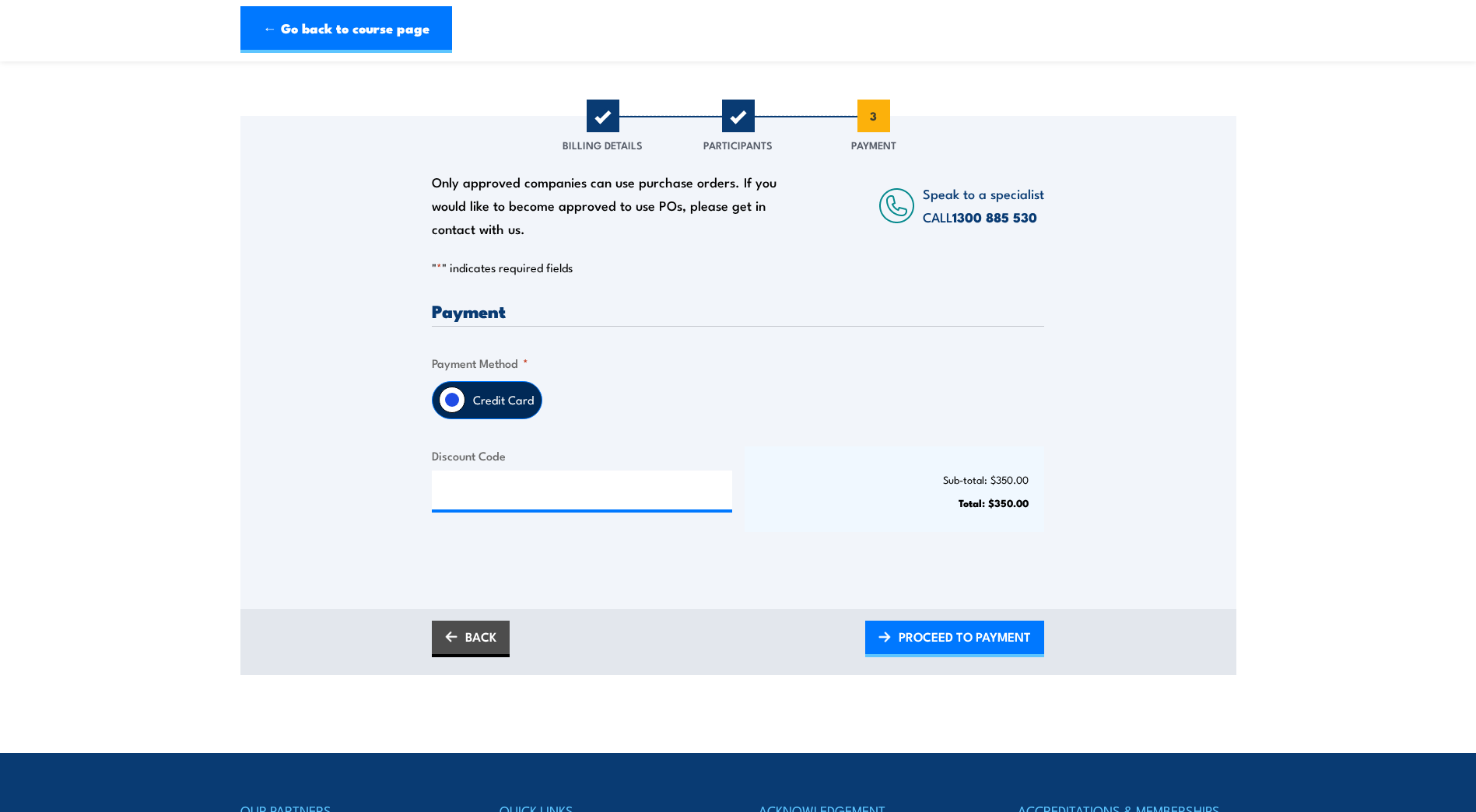
scroll to position [156, 0]
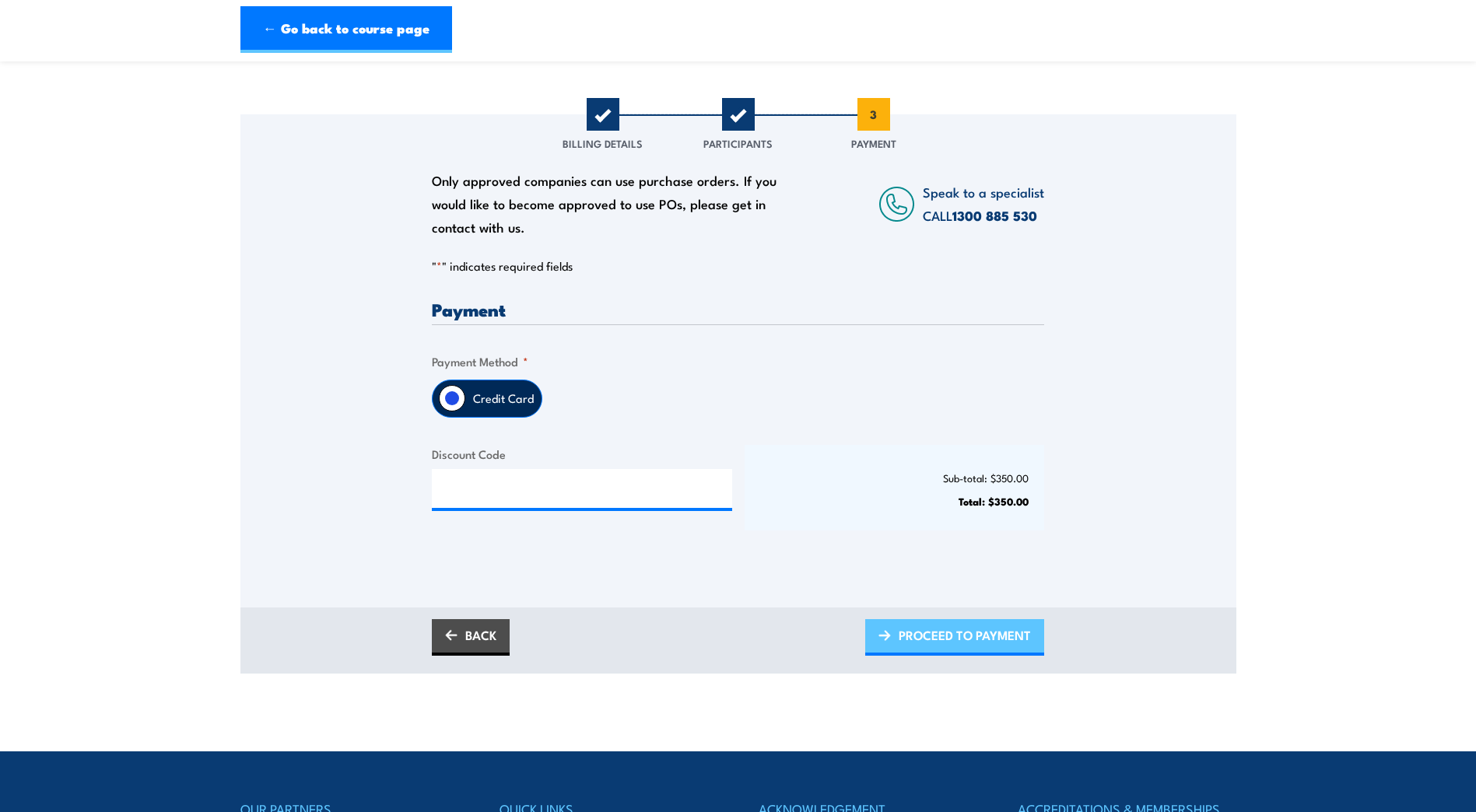
click at [921, 641] on span "PROCEED TO PAYMENT" at bounding box center [965, 635] width 132 height 42
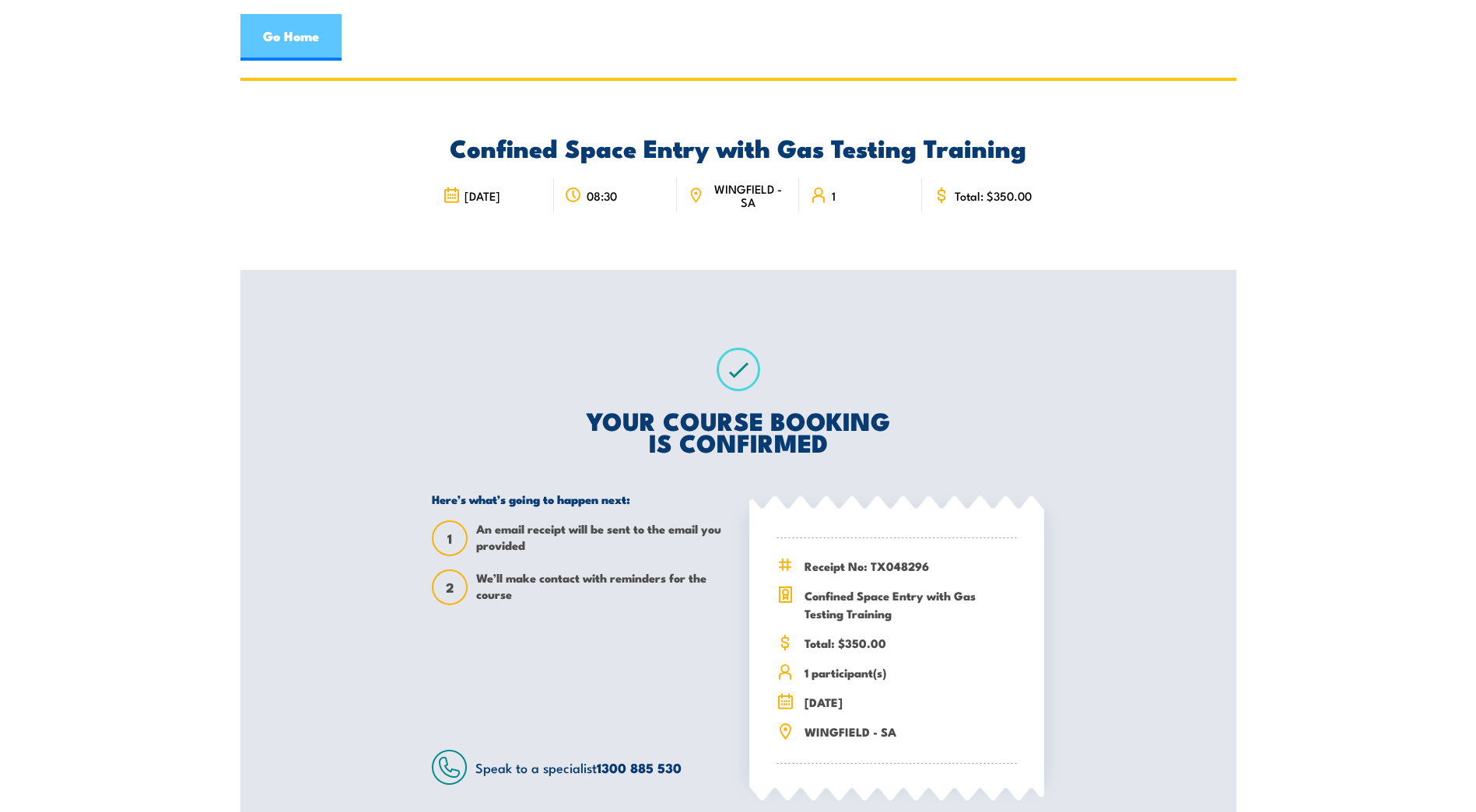
click at [291, 42] on link "Go Home" at bounding box center [291, 37] width 101 height 47
